Goal: Navigation & Orientation: Find specific page/section

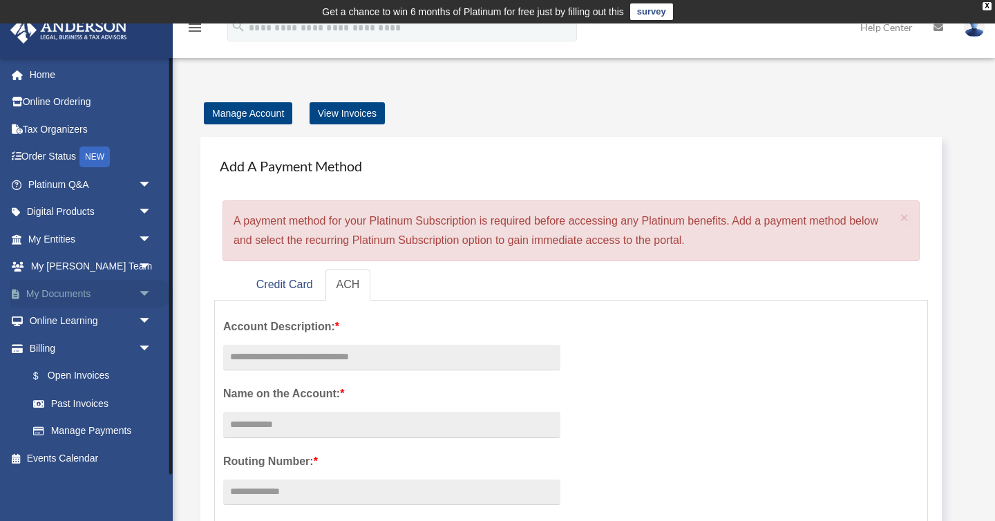
click at [51, 293] on link "My Documents arrow_drop_down" at bounding box center [91, 294] width 163 height 28
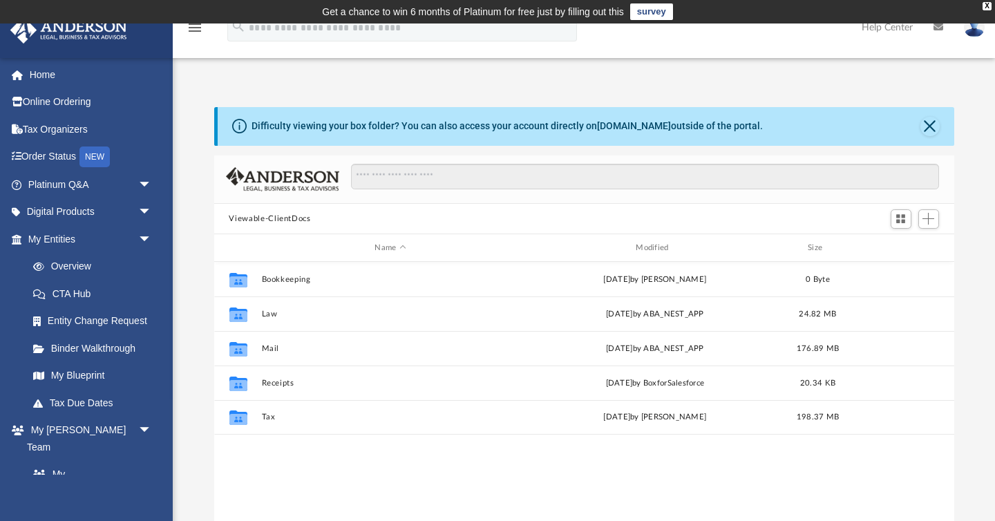
scroll to position [314, 740]
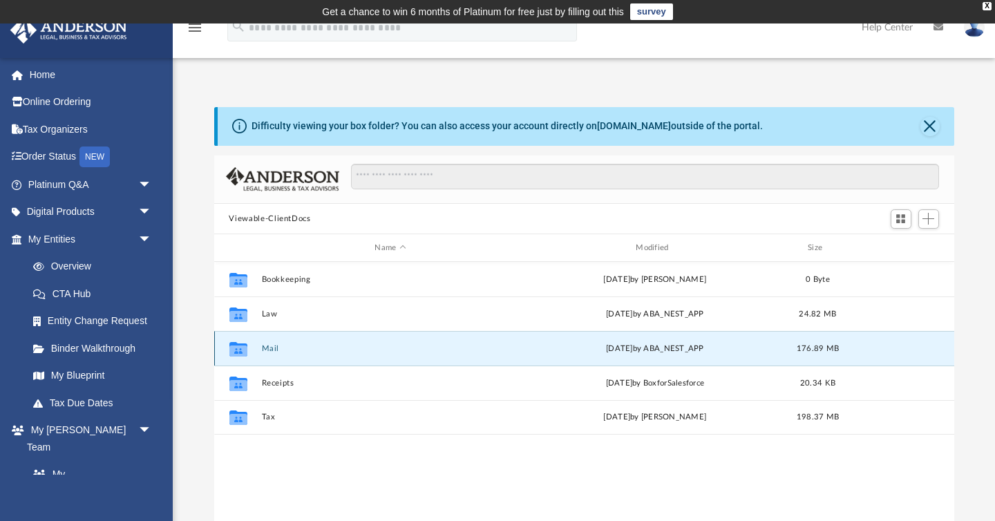
click at [267, 348] on button "Mail" at bounding box center [390, 348] width 258 height 9
click at [274, 348] on button "Mail" at bounding box center [390, 348] width 258 height 9
click at [272, 350] on button "Mail" at bounding box center [390, 348] width 258 height 9
click at [273, 350] on button "Mail" at bounding box center [390, 348] width 258 height 9
click at [238, 348] on icon "grid" at bounding box center [238, 351] width 18 height 11
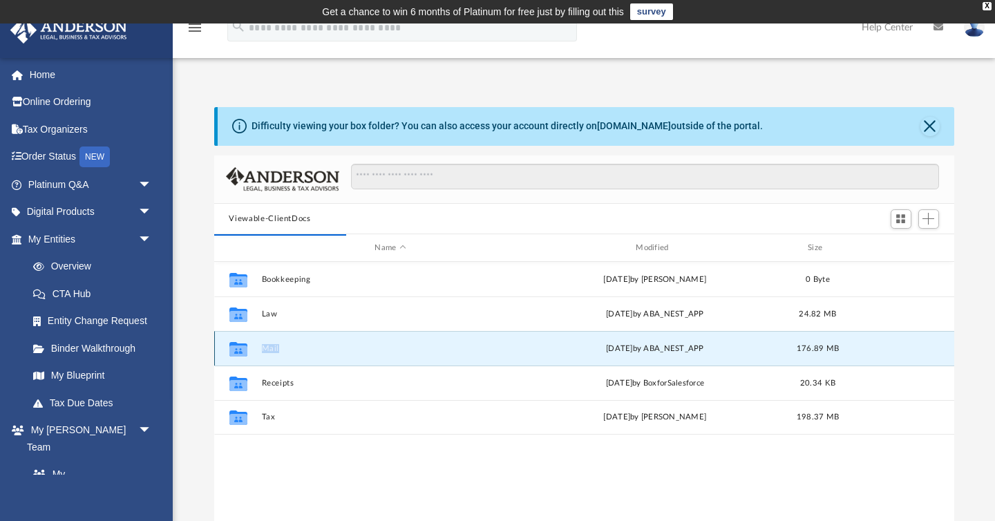
click at [238, 348] on icon "grid" at bounding box center [238, 351] width 18 height 11
click at [274, 348] on button "Mail" at bounding box center [390, 348] width 258 height 9
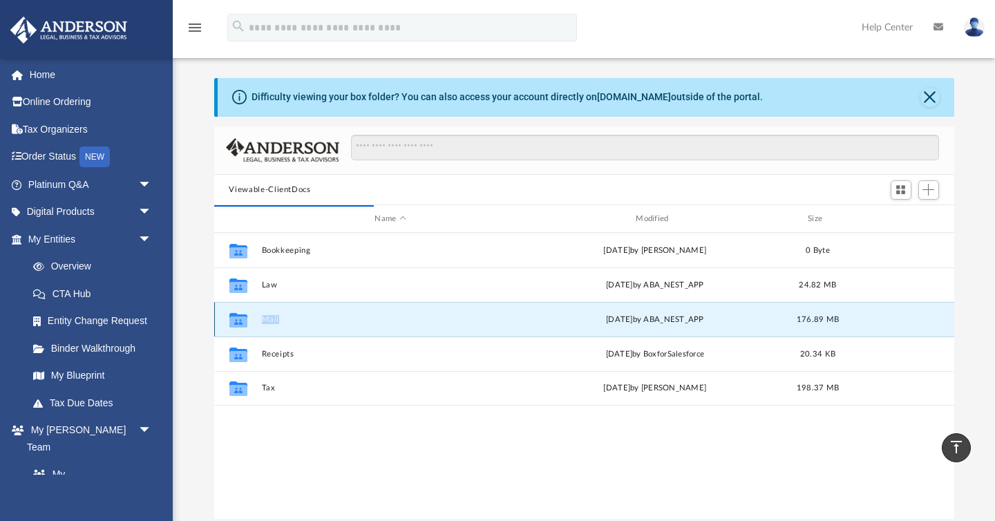
scroll to position [0, 0]
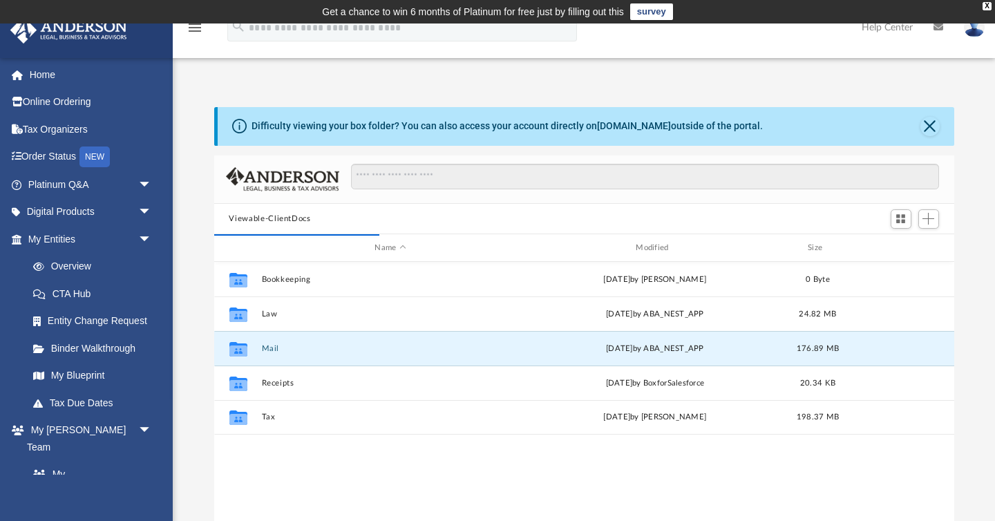
click at [289, 450] on div "Collaborated Folder Bookkeeping [DATE] by [PERSON_NAME] 0 Byte Collaborated Fol…" at bounding box center [584, 405] width 740 height 287
click at [268, 344] on button "Mail" at bounding box center [390, 348] width 258 height 9
click at [269, 345] on button "Mail" at bounding box center [390, 348] width 258 height 9
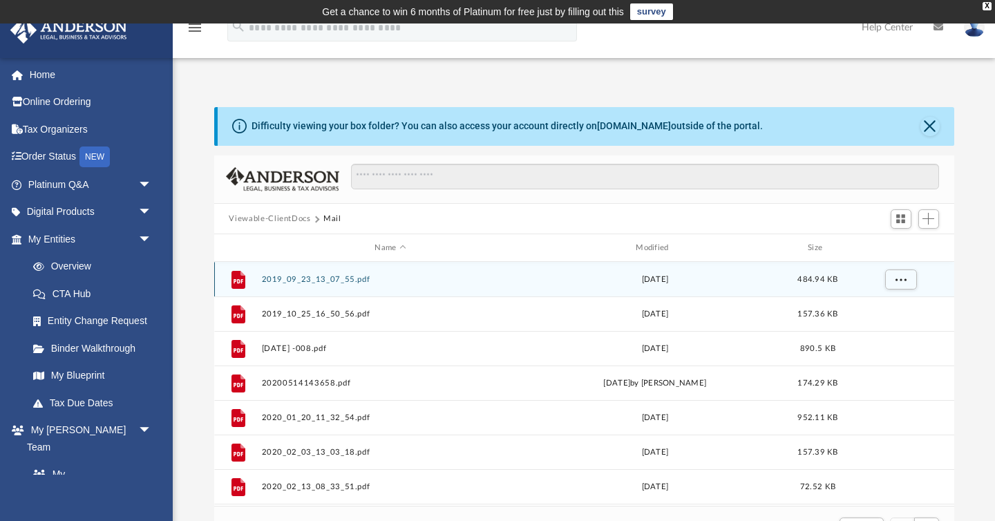
scroll to position [1, 1]
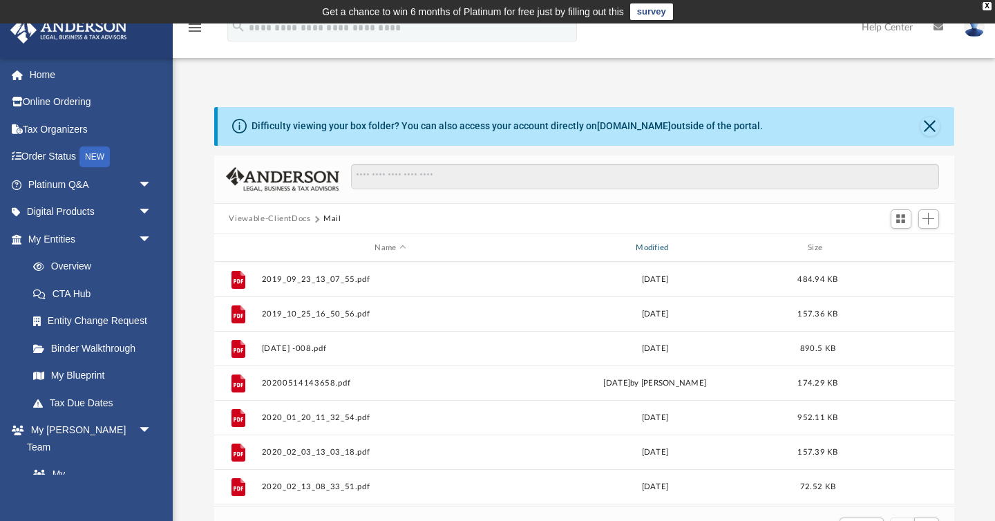
click at [657, 248] on div "Modified" at bounding box center [654, 248] width 258 height 12
click at [657, 246] on div "Modified" at bounding box center [654, 248] width 258 height 12
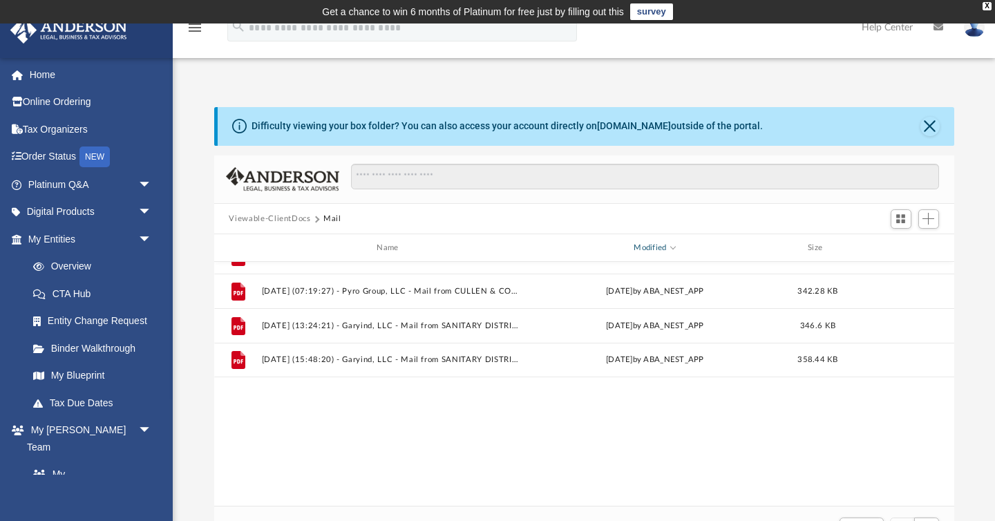
scroll to position [0, 0]
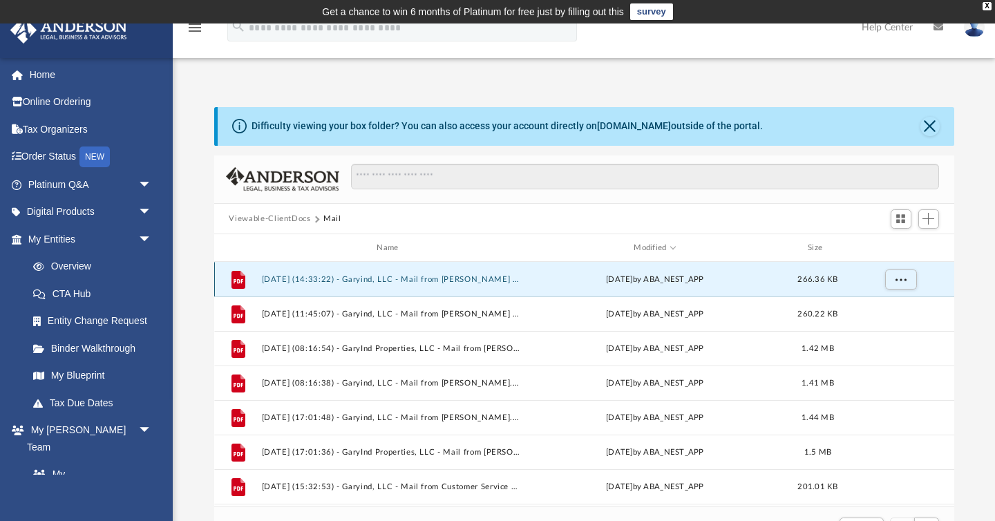
click at [296, 280] on button "[DATE] (14:33:22) - Garyind, LLC - Mail from [PERSON_NAME] DISTRICT.pdf" at bounding box center [390, 279] width 258 height 9
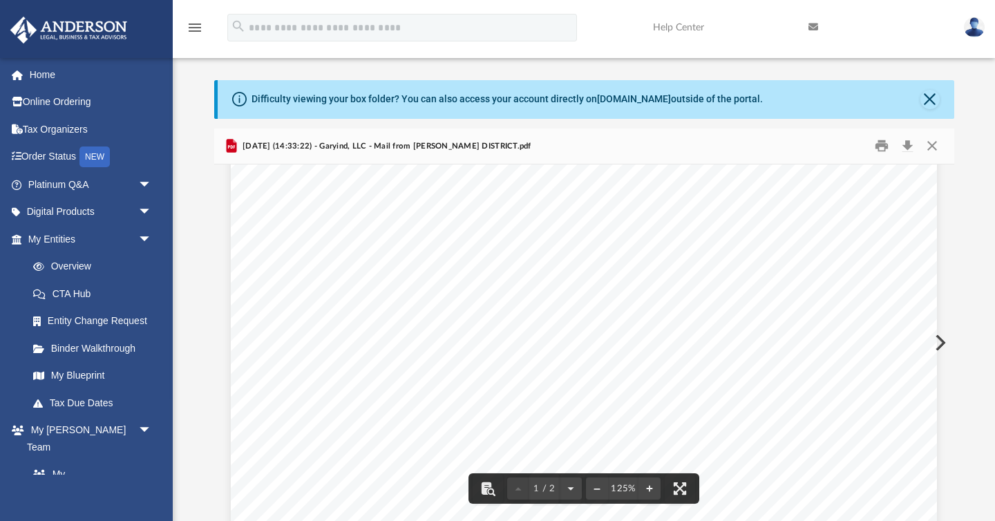
scroll to position [215, 0]
click at [598, 487] on button "File preview" at bounding box center [597, 488] width 22 height 30
click at [598, 487] on div "Page 1" at bounding box center [584, 395] width 650 height 857
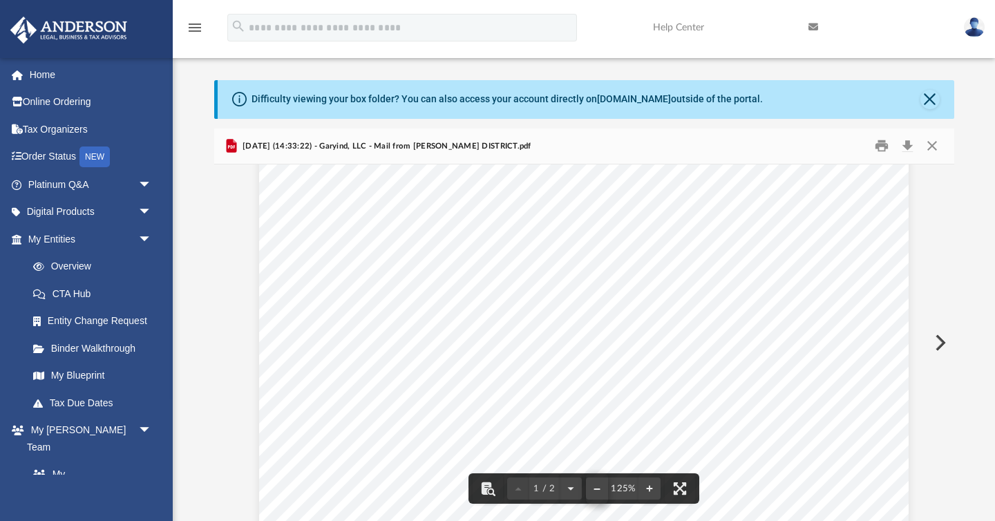
click at [598, 487] on div "Page 1" at bounding box center [584, 395] width 650 height 857
click at [933, 97] on button "Close" at bounding box center [929, 99] width 19 height 19
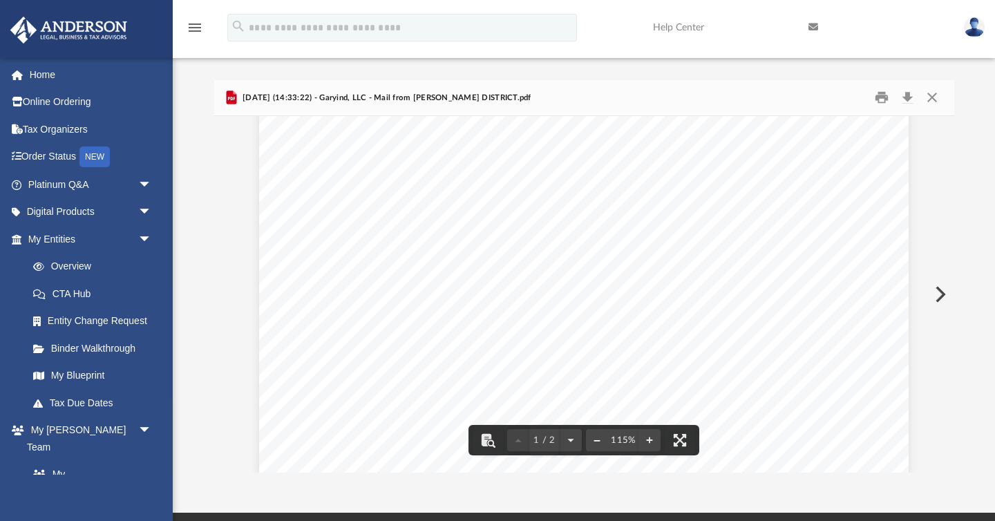
click at [596, 442] on button "File preview" at bounding box center [597, 440] width 22 height 30
click at [596, 442] on div "Page 1" at bounding box center [583, 328] width 593 height 784
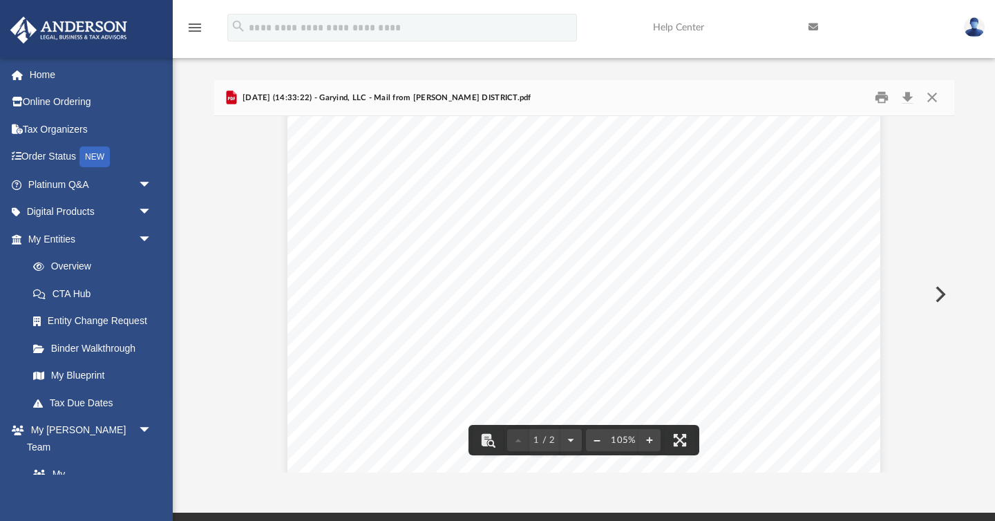
click at [596, 442] on button "File preview" at bounding box center [597, 440] width 22 height 30
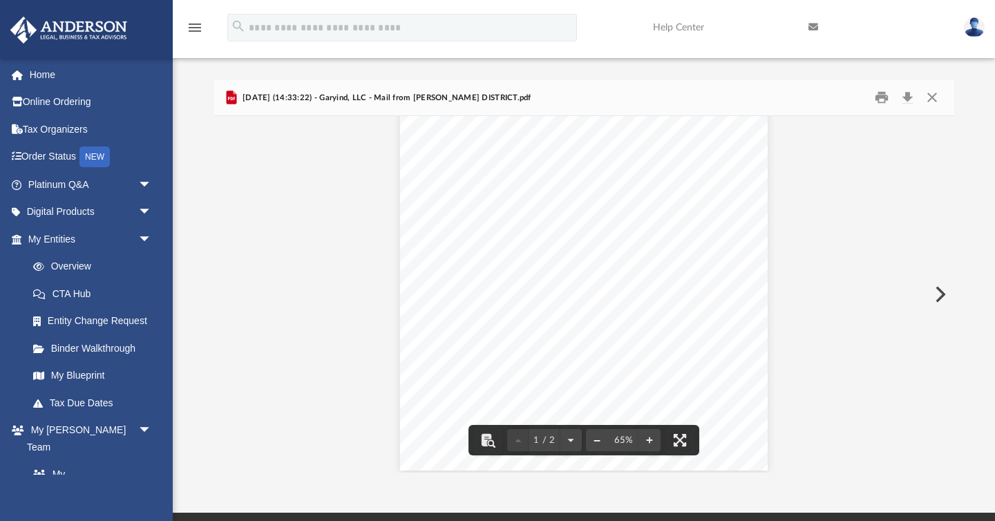
scroll to position [111, 0]
click at [598, 444] on button "File preview" at bounding box center [597, 440] width 22 height 30
click at [645, 440] on button "File preview" at bounding box center [649, 440] width 22 height 30
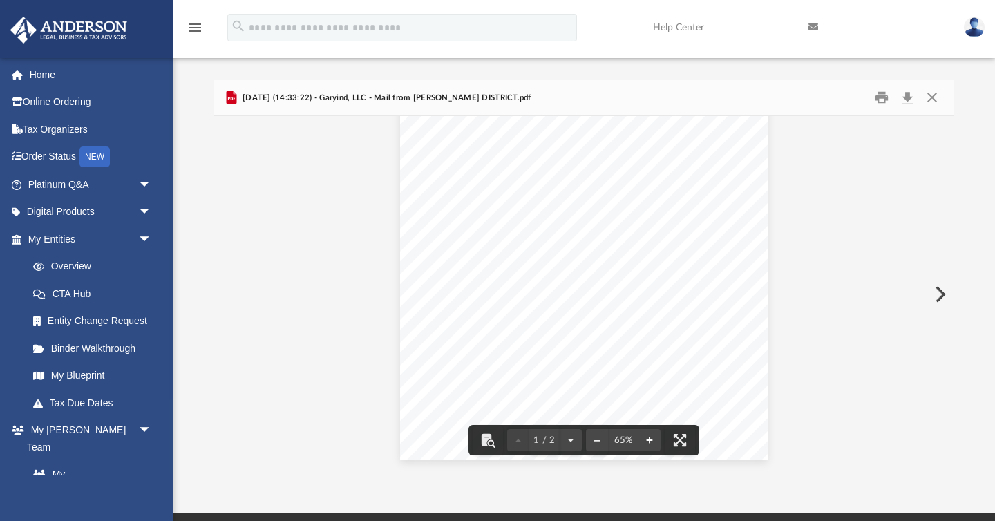
click at [651, 441] on button "File preview" at bounding box center [649, 440] width 22 height 30
click at [648, 439] on button "File preview" at bounding box center [649, 440] width 22 height 30
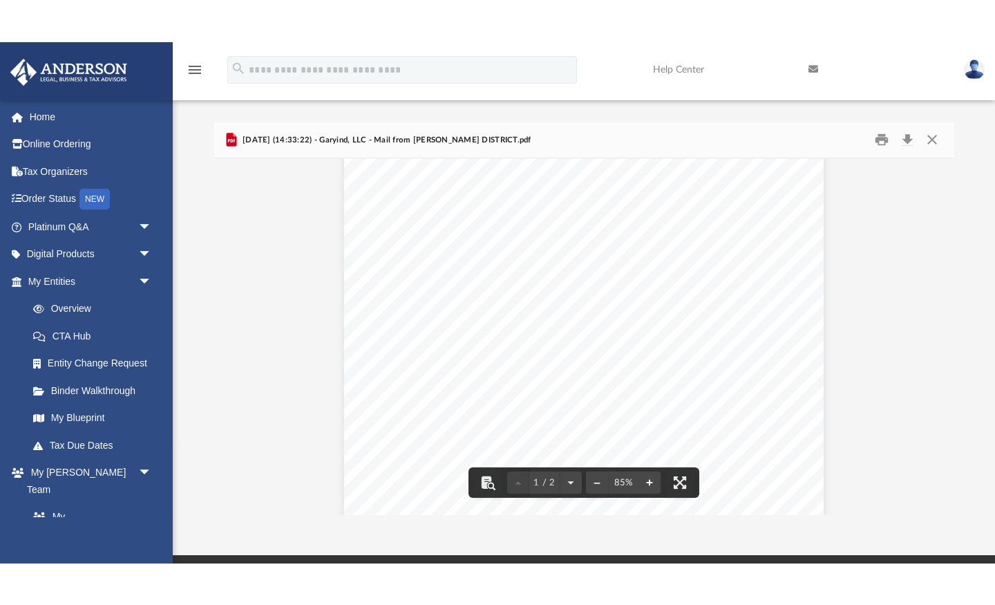
scroll to position [182, 0]
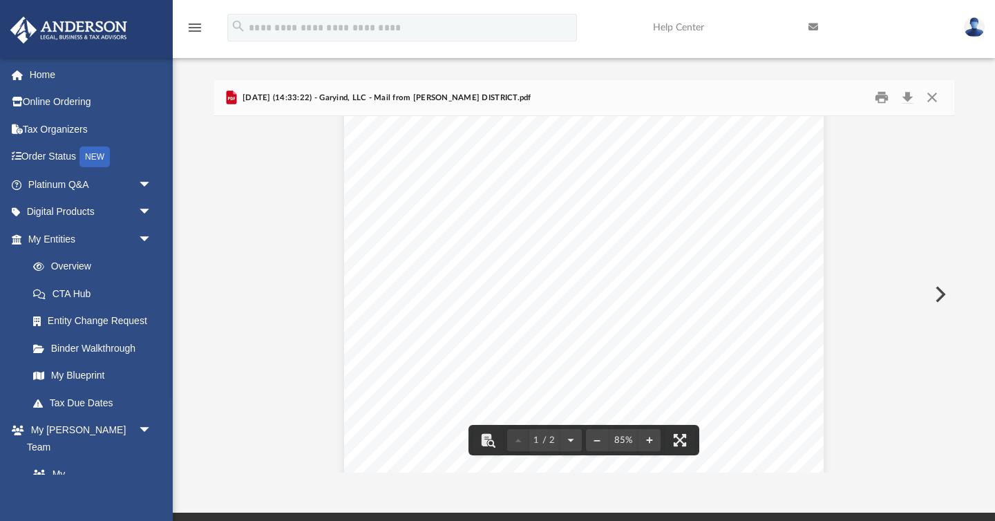
click at [656, 316] on div "Page 1" at bounding box center [584, 253] width 480 height 618
click at [399, 470] on div "Page 1" at bounding box center [584, 253] width 480 height 618
click at [685, 441] on button "File preview" at bounding box center [680, 440] width 30 height 30
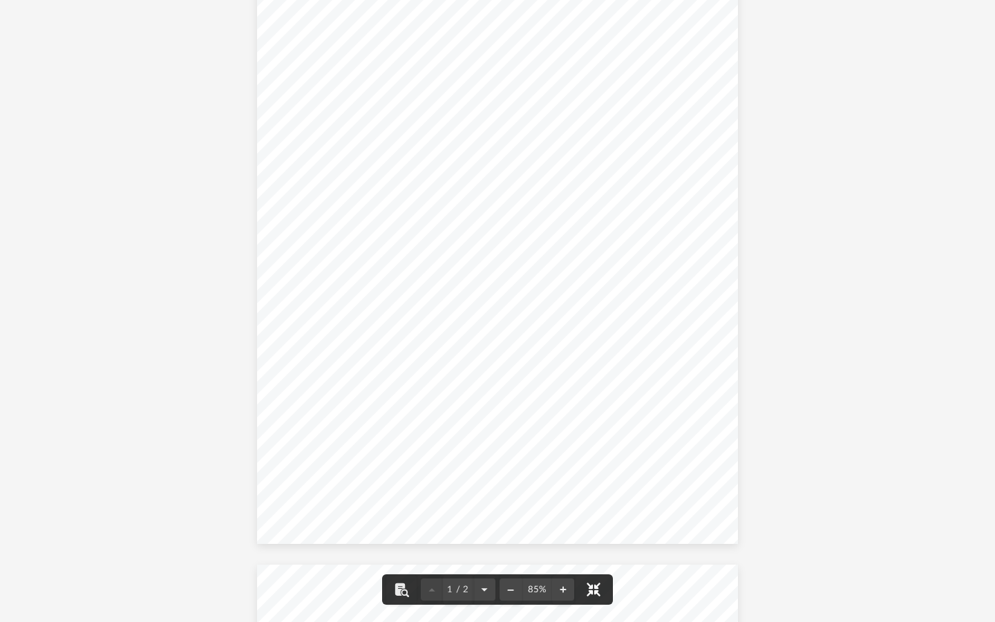
scroll to position [88, 0]
click at [562, 520] on button "File preview" at bounding box center [563, 589] width 22 height 30
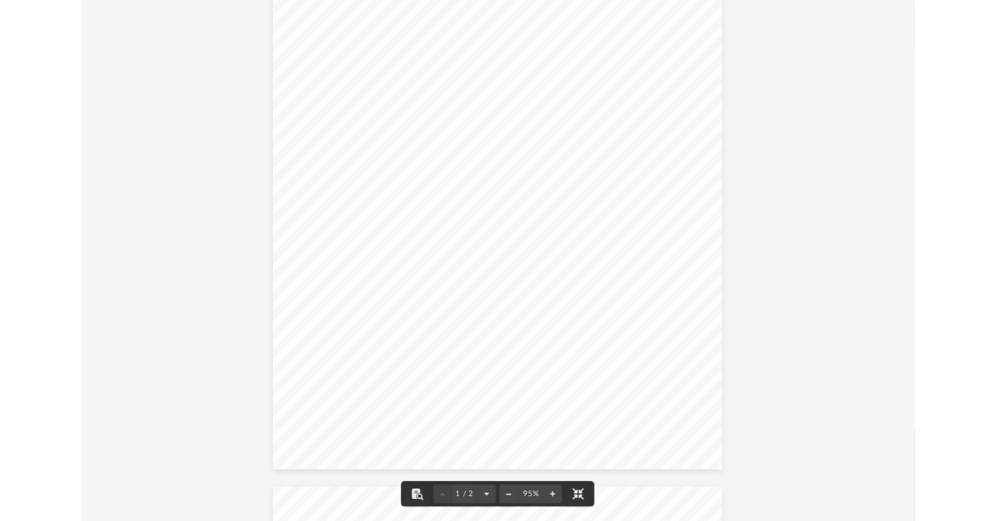
scroll to position [141, 0]
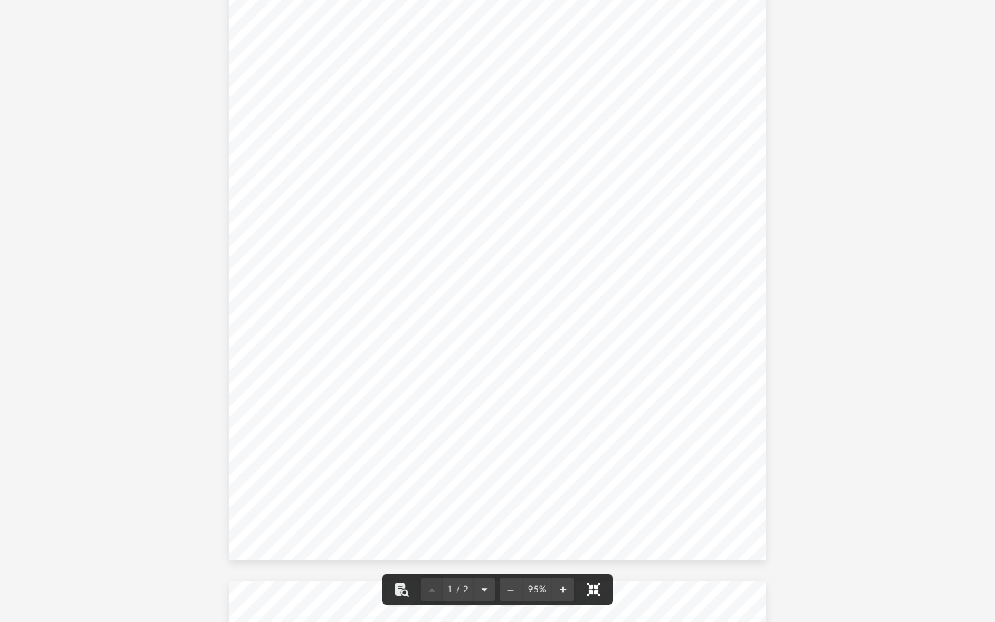
click at [595, 520] on button "File preview" at bounding box center [593, 589] width 30 height 30
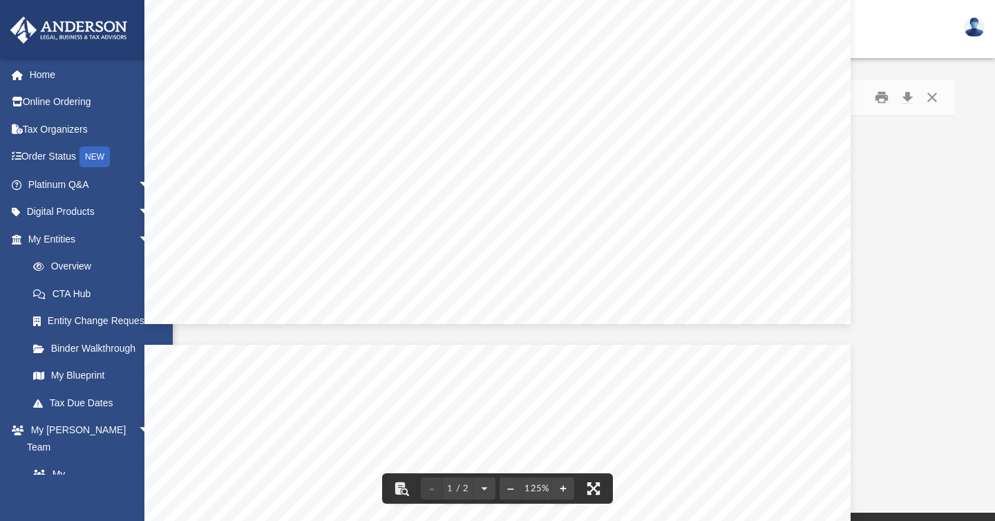
scroll to position [623, 0]
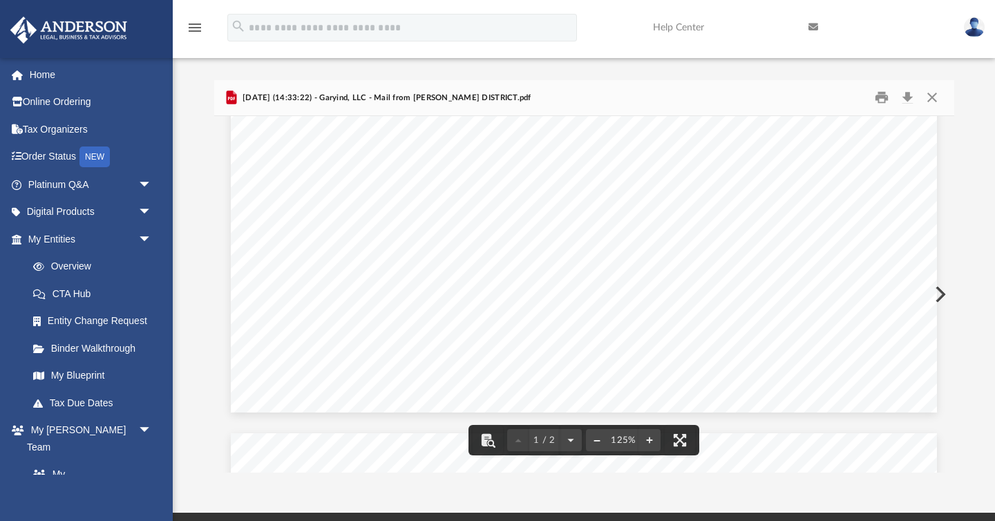
click at [598, 437] on button "File preview" at bounding box center [597, 440] width 22 height 30
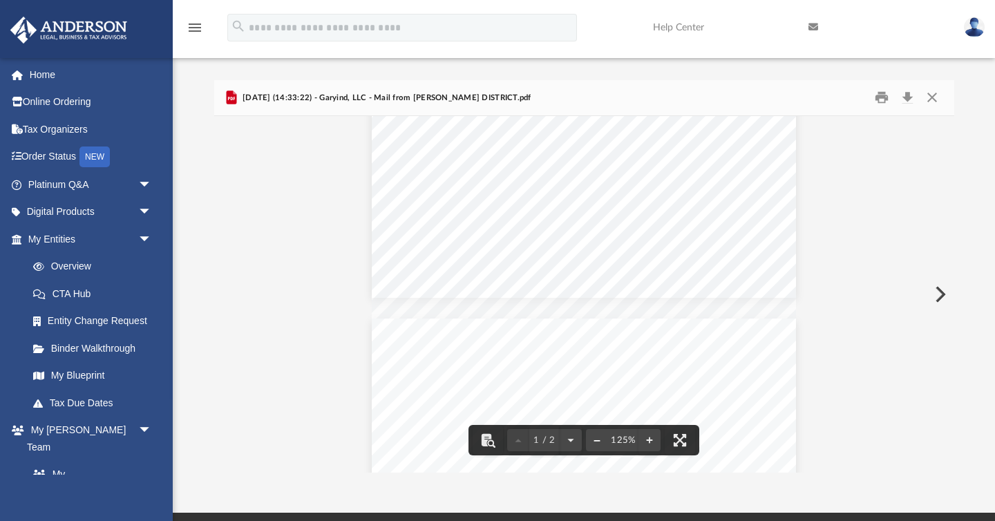
click at [598, 437] on button "File preview" at bounding box center [597, 440] width 22 height 30
click at [933, 95] on button "Close" at bounding box center [932, 97] width 25 height 21
